Goal: Task Accomplishment & Management: Manage account settings

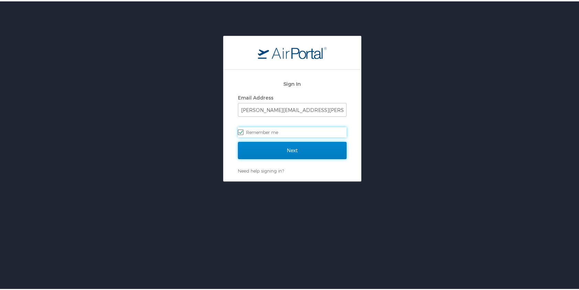
click at [291, 147] on input "Next" at bounding box center [292, 148] width 109 height 17
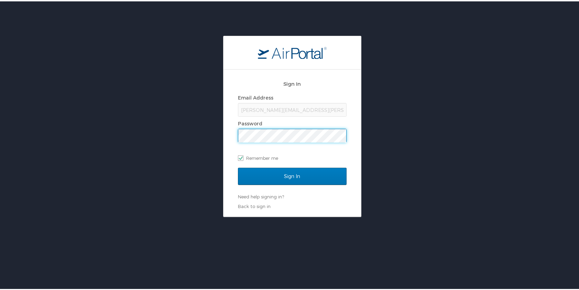
click at [238, 166] on input "Sign In" at bounding box center [292, 174] width 109 height 17
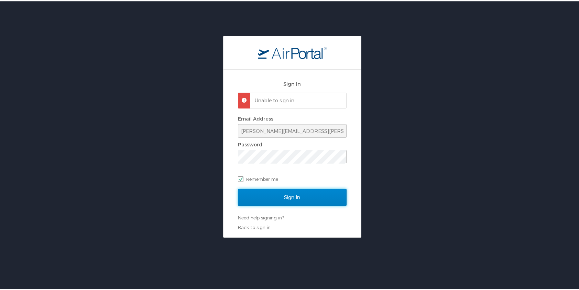
click at [291, 192] on input "Sign In" at bounding box center [292, 195] width 109 height 17
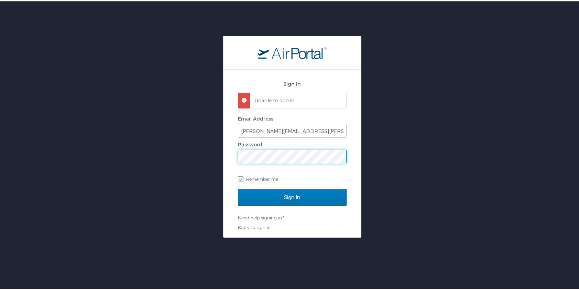
click at [224, 152] on div "Sign In Unable to sign in Email Address [PERSON_NAME][EMAIL_ADDRESS][PERSON_NAM…" at bounding box center [293, 152] width 138 height 168
click at [238, 187] on input "Sign In" at bounding box center [292, 195] width 109 height 17
click at [211, 142] on div "Sign In Unable to sign in Email Address [PERSON_NAME][EMAIL_ADDRESS][PERSON_NAM…" at bounding box center [292, 135] width 585 height 202
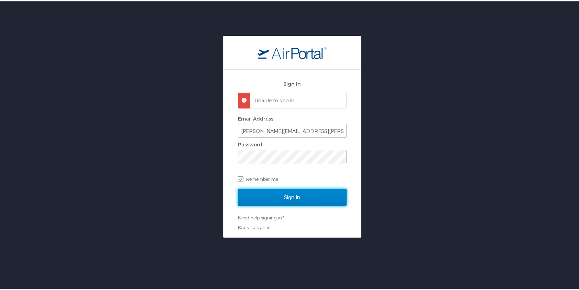
click at [253, 194] on input "Sign In" at bounding box center [292, 195] width 109 height 17
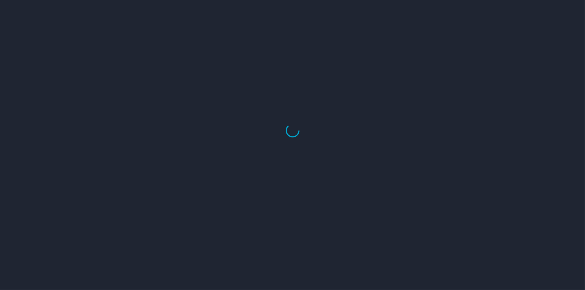
select select "US"
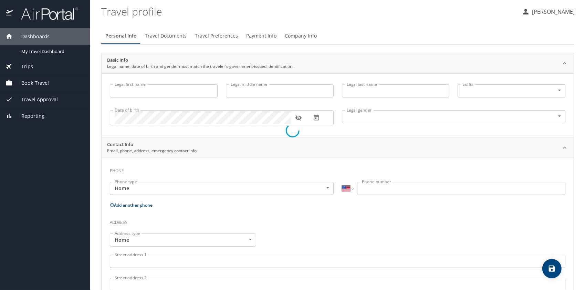
select select "US"
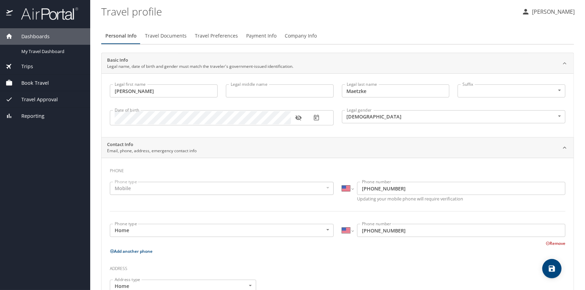
type input "[PERSON_NAME]"
type input "Maetzke"
type input "[DEMOGRAPHIC_DATA]"
type input "[PERSON_NAME]"
type input "Maetzke"
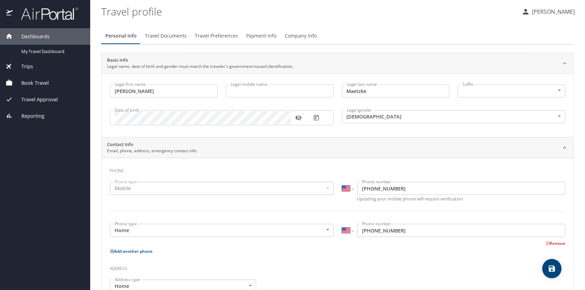
type input "[PHONE_NUMBER]"
type input "[EMAIL_ADDRESS][DOMAIN_NAME]"
click at [256, 36] on span "Payment Info" at bounding box center [261, 36] width 30 height 9
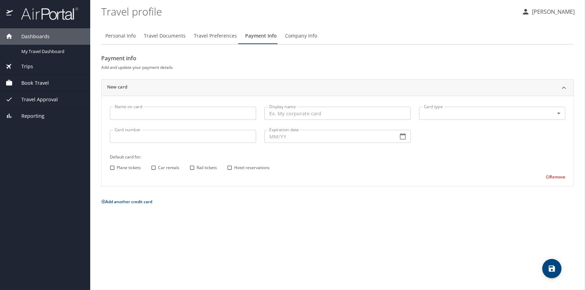
click at [45, 98] on span "Travel Approval" at bounding box center [35, 100] width 45 height 8
